Goal: Task Accomplishment & Management: Manage account settings

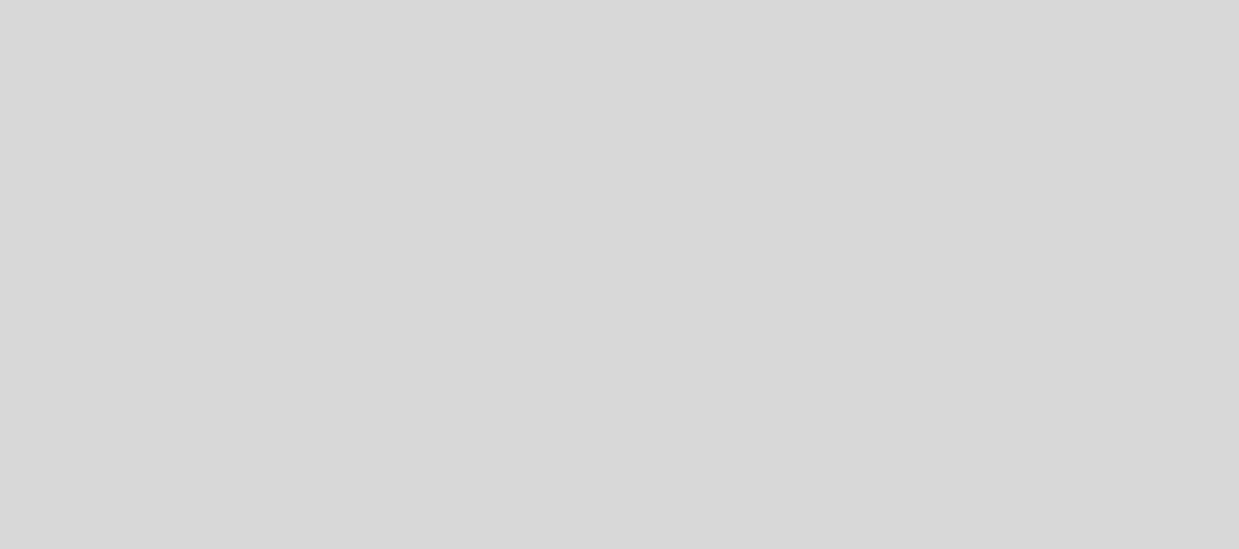
select select "es"
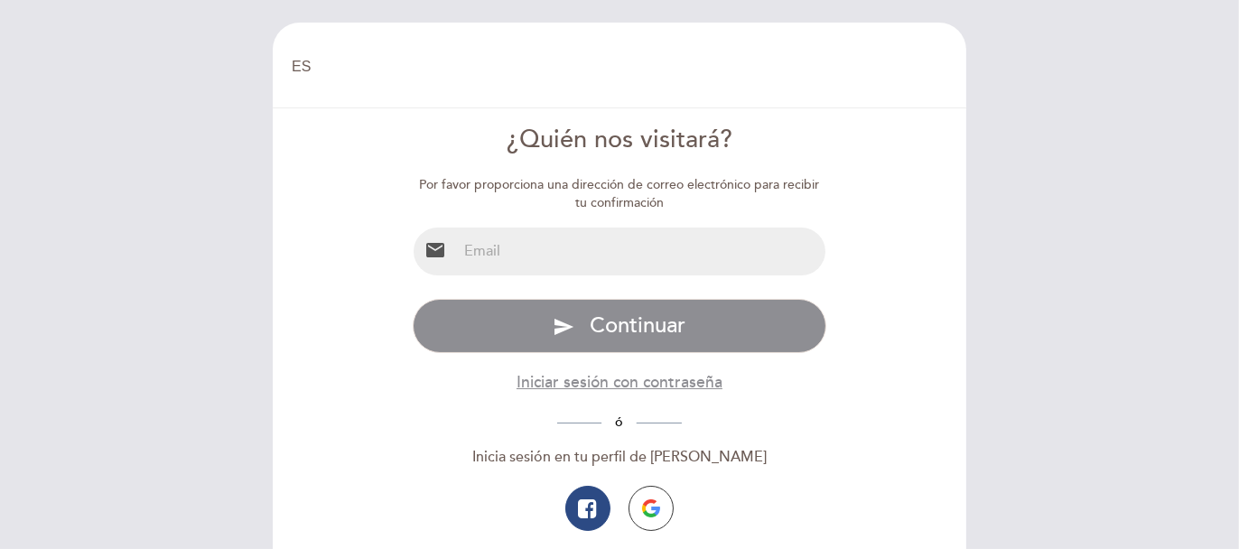
click at [663, 249] on input "email" at bounding box center [641, 252] width 369 height 48
type input "[EMAIL_ADDRESS][DOMAIN_NAME]"
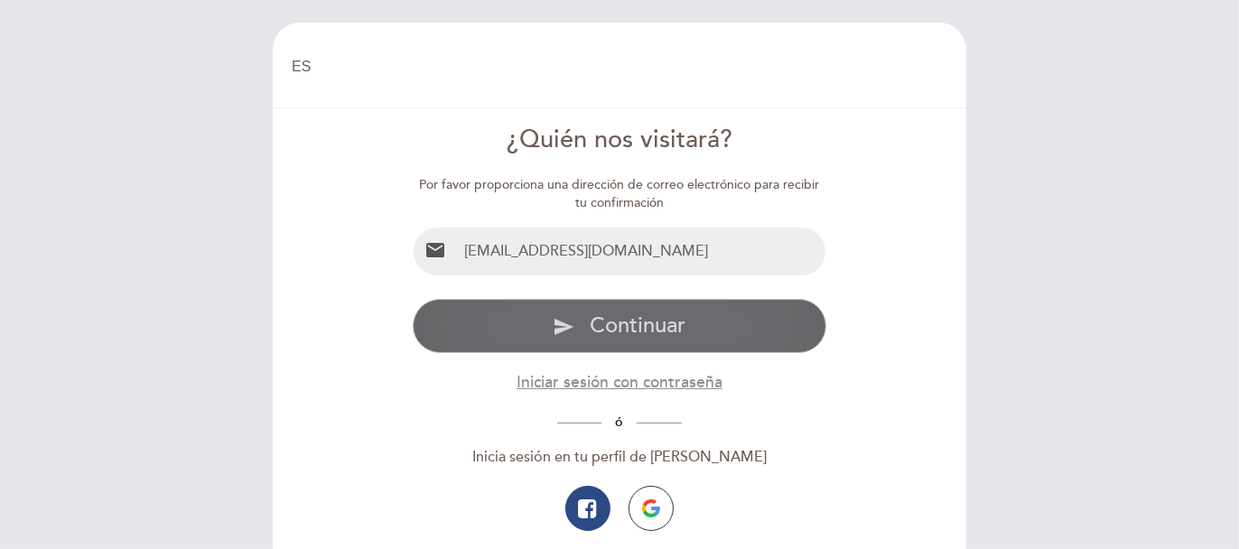
click at [648, 345] on button "send Continuar" at bounding box center [620, 326] width 415 height 54
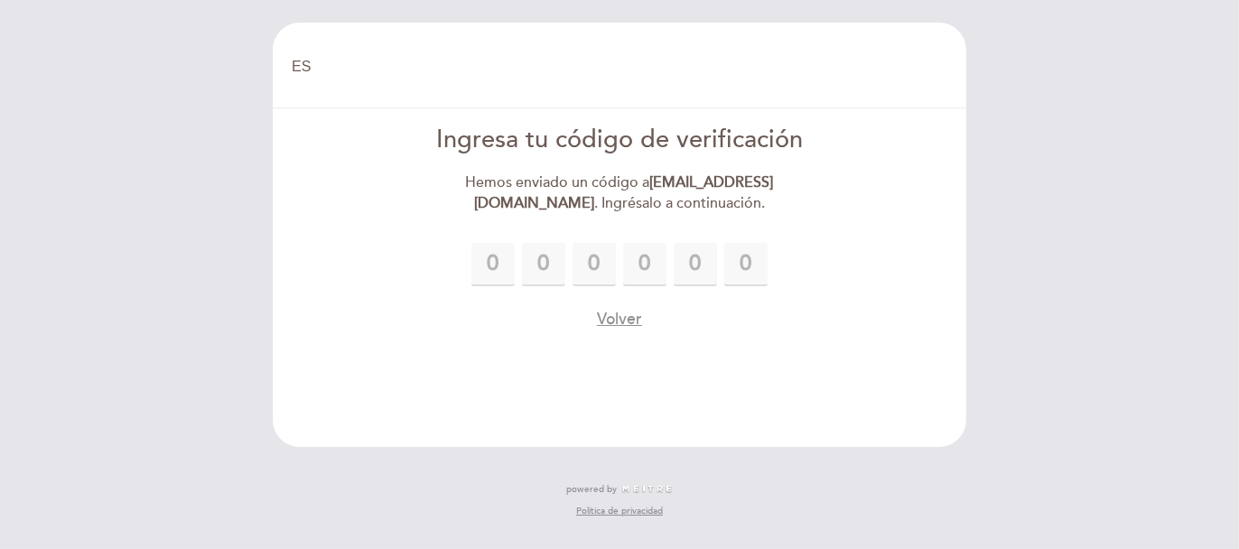
type input "7"
type input "5"
type input "0"
type input "5"
type input "7"
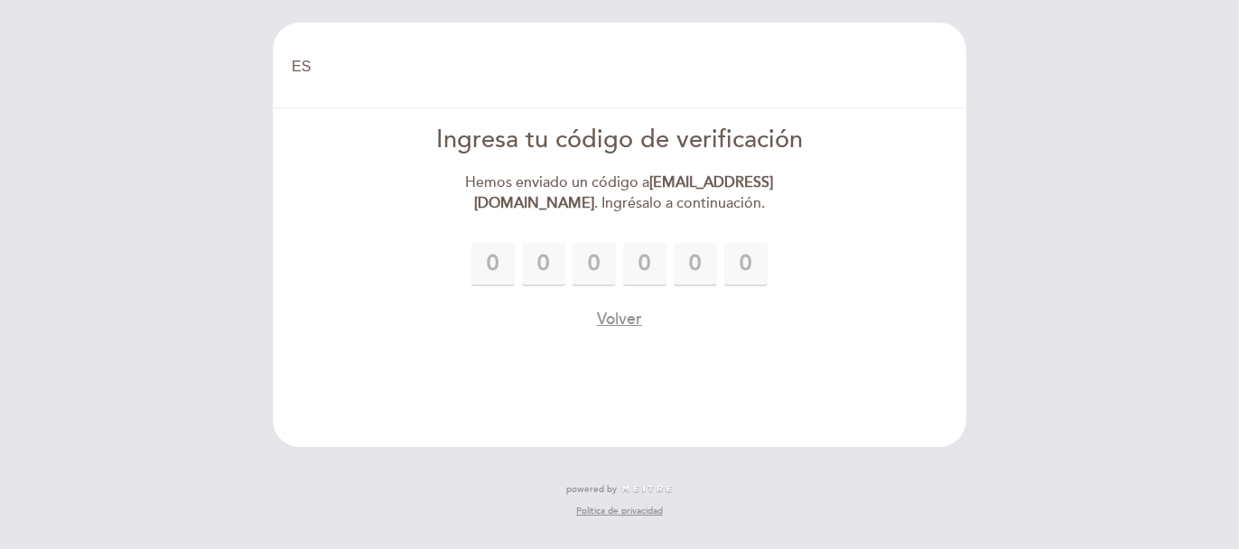
type input "4"
